Goal: Information Seeking & Learning: Learn about a topic

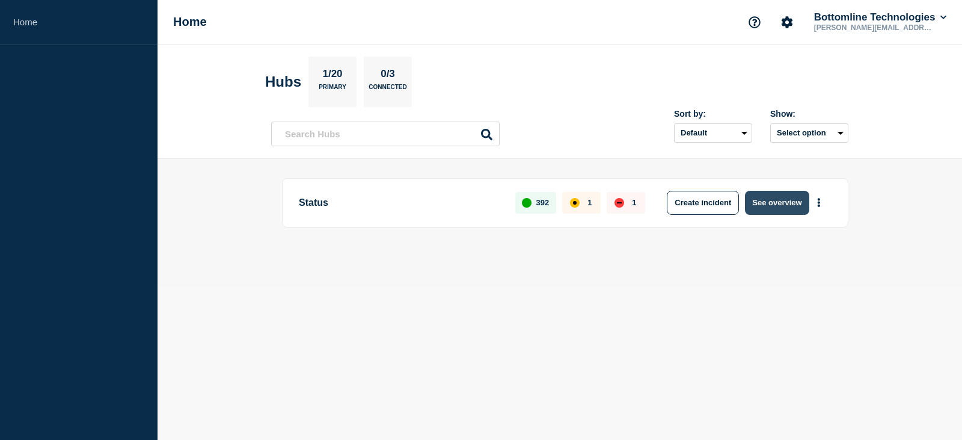
click at [769, 201] on button "See overview" at bounding box center [777, 203] width 64 height 24
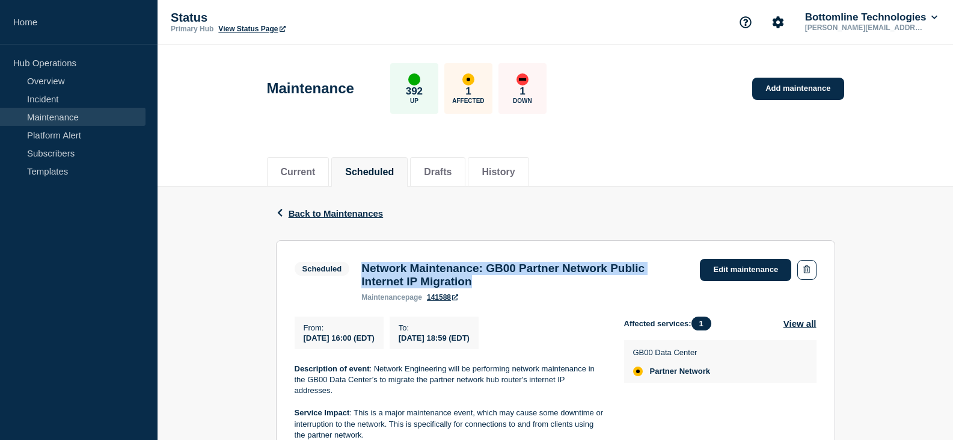
drag, startPoint x: 363, startPoint y: 268, endPoint x: 545, endPoint y: 287, distance: 182.7
click at [545, 287] on h3 "Network Maintenance: GB00 Partner Network Public Internet IP Migration" at bounding box center [524, 275] width 327 height 26
copy h3 "Network Maintenance: GB00 Partner Network Public Internet IP Migration"
drag, startPoint x: 303, startPoint y: 331, endPoint x: 527, endPoint y: 343, distance: 225.3
click at [527, 343] on div "From : 2025-10-04 16:00 (EDT) To : 2025-10-04 18:59 (EDT)" at bounding box center [460, 332] width 330 height 32
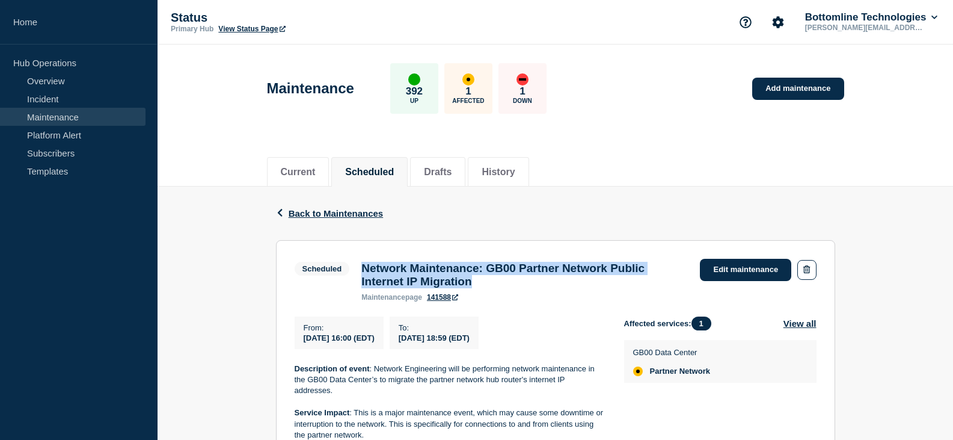
copy div "From : 2025-10-04 16:00 (EDT) To : 2025-10-04 18:59 (EDT)"
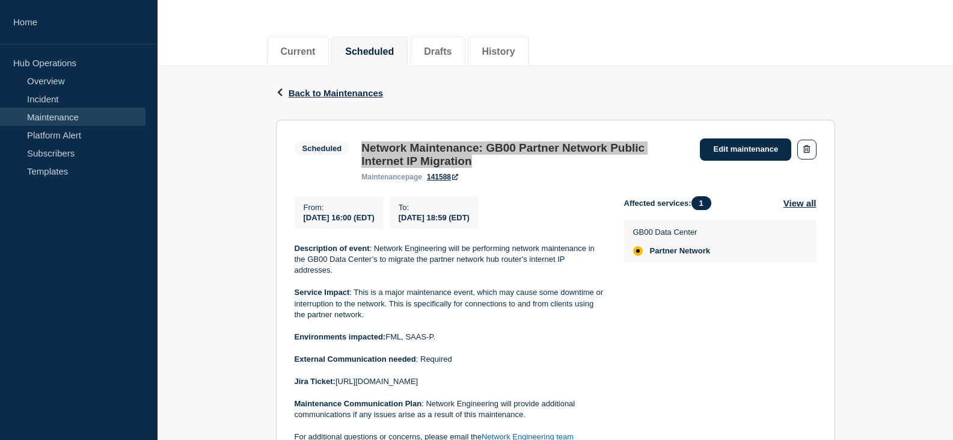
scroll to position [180, 0]
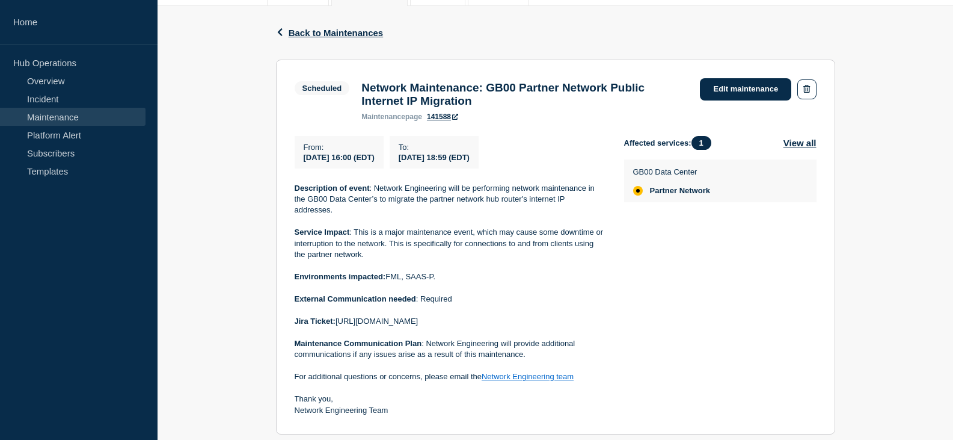
click at [485, 251] on p "Service Impact : This is a major maintenance event, which may cause some downti…" at bounding box center [450, 243] width 310 height 33
click at [283, 32] on icon "button" at bounding box center [279, 32] width 9 height 8
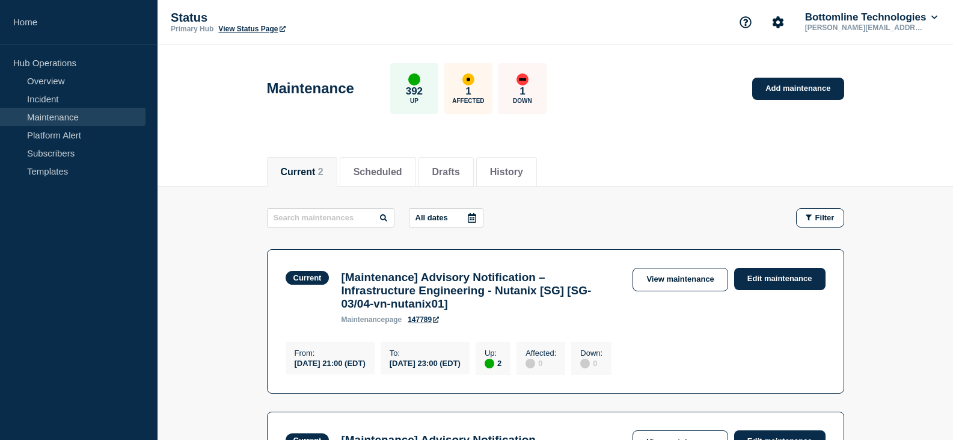
scroll to position [120, 0]
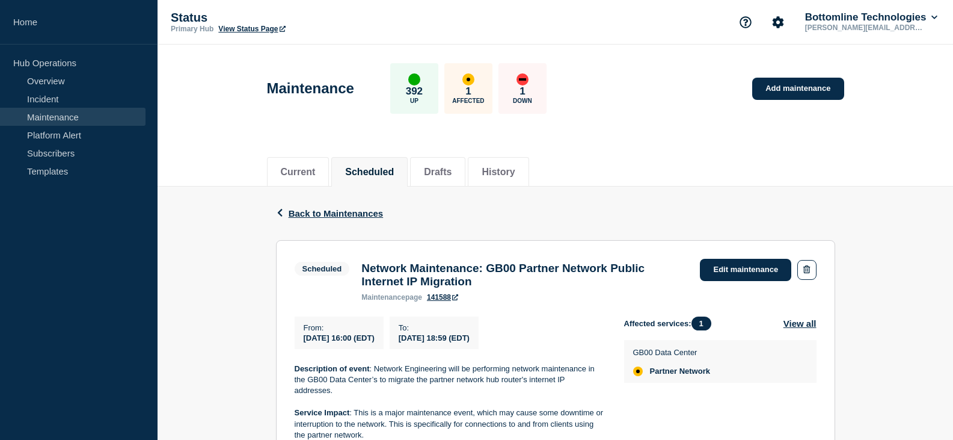
click at [46, 120] on link "Maintenance" at bounding box center [73, 117] width 146 height 18
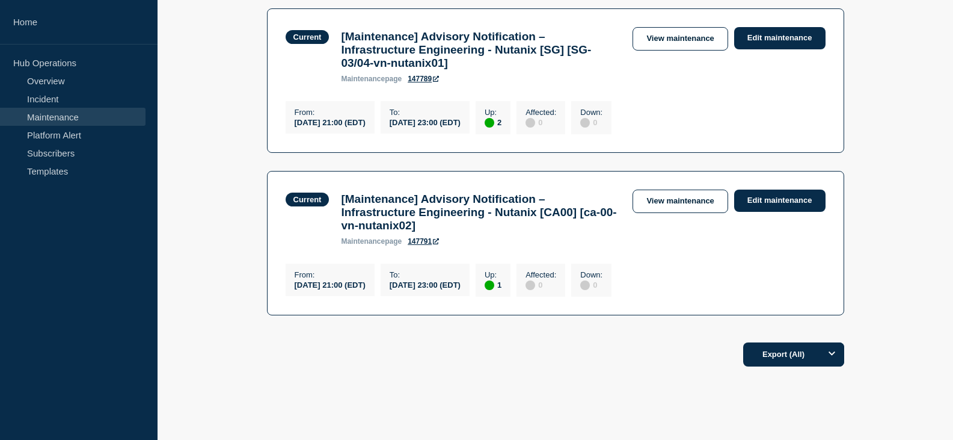
scroll to position [120, 0]
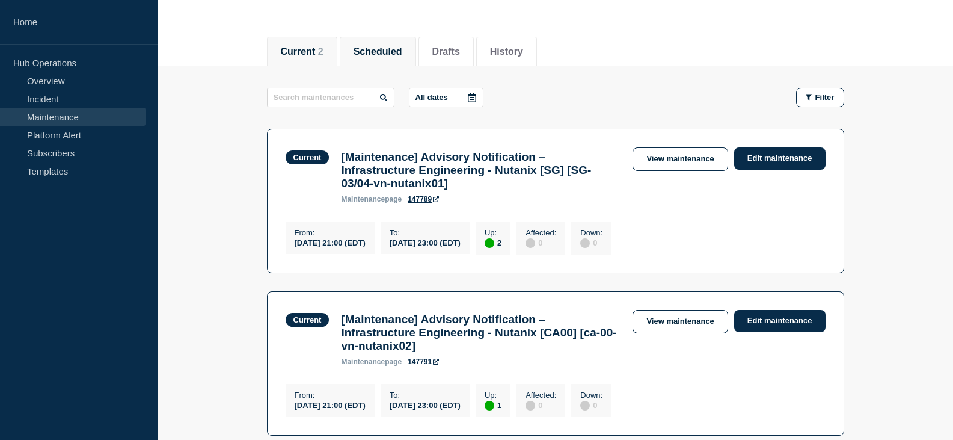
click at [377, 42] on li "Scheduled" at bounding box center [378, 51] width 76 height 29
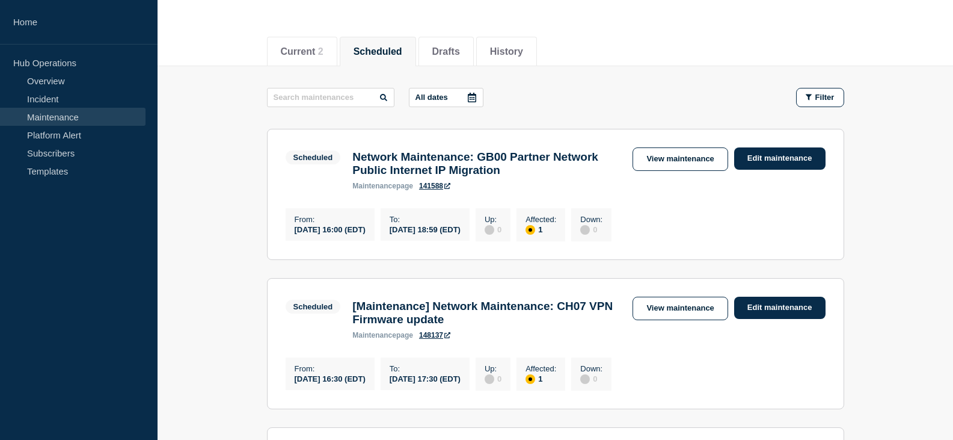
scroll to position [60, 0]
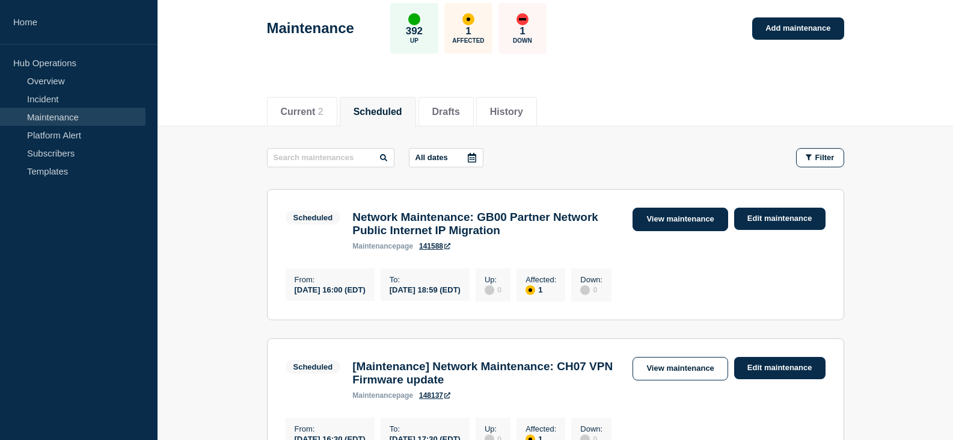
click at [711, 226] on link "View maintenance" at bounding box center [680, 218] width 95 height 23
